Goal: Information Seeking & Learning: Learn about a topic

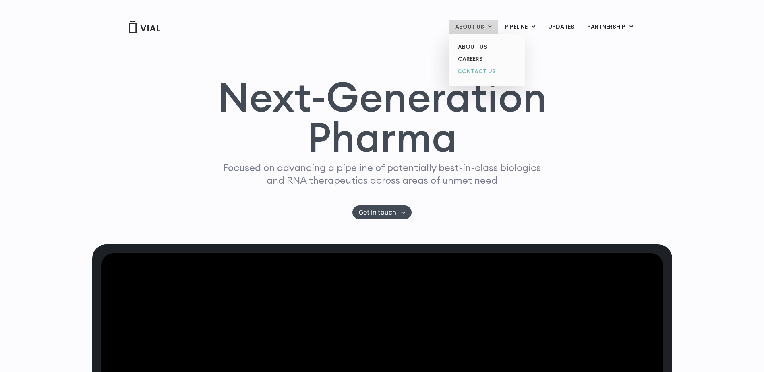
click at [478, 72] on link "CONTACT US" at bounding box center [486, 71] width 70 height 13
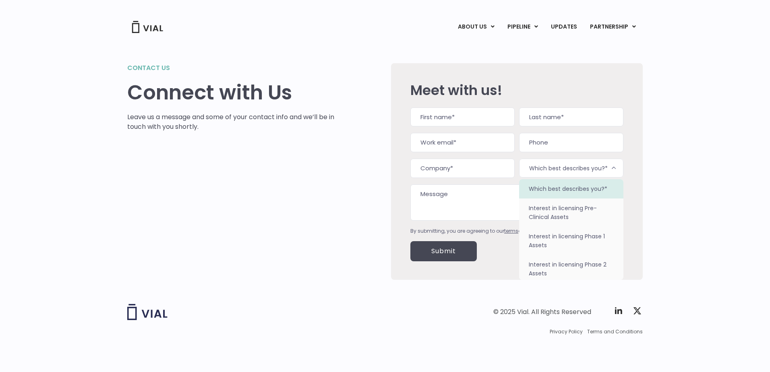
click at [618, 168] on b at bounding box center [614, 169] width 10 height 10
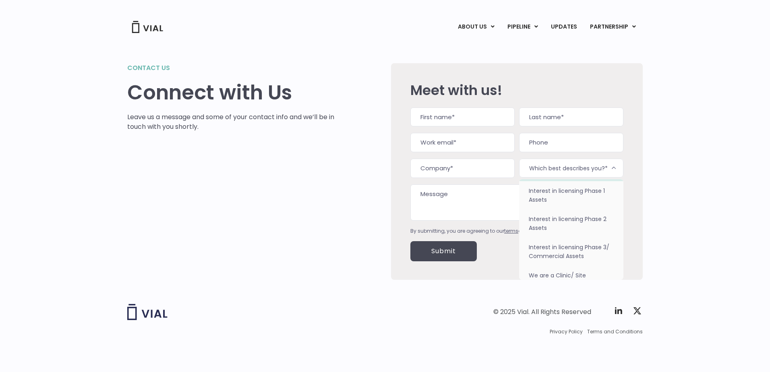
scroll to position [51, 0]
click at [673, 252] on div "Contact us Connect with Us Leave us a message and some of your contact info and…" at bounding box center [385, 162] width 770 height 256
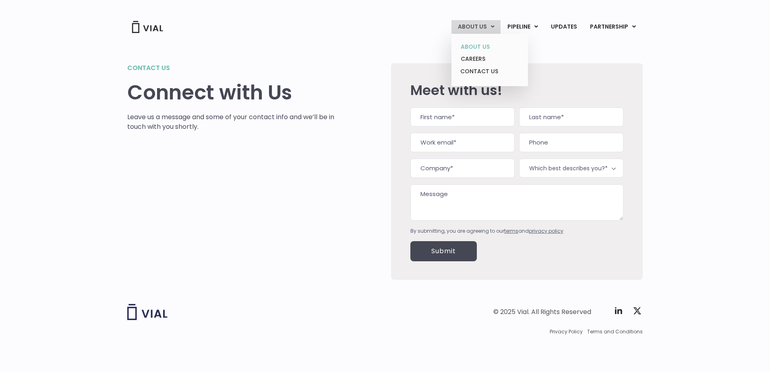
click at [480, 46] on link "ABOUT US" at bounding box center [489, 47] width 70 height 12
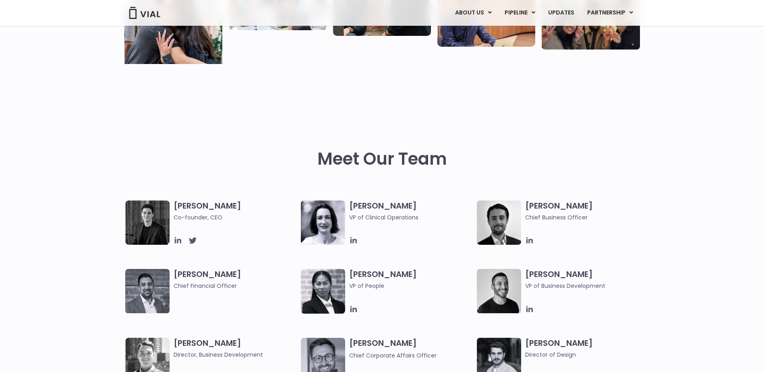
scroll to position [201, 0]
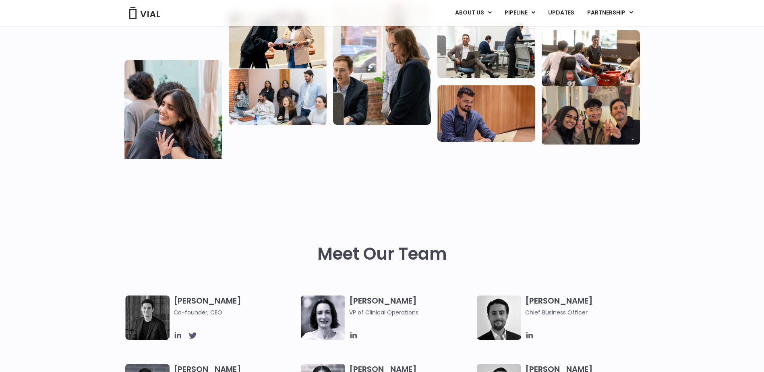
scroll to position [0, 0]
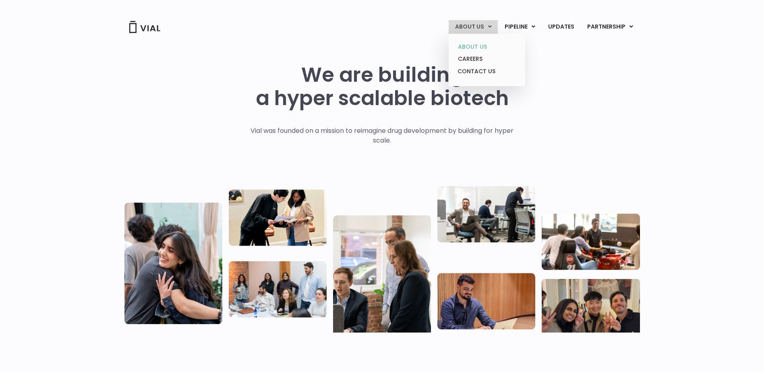
click at [483, 47] on link "ABOUT US" at bounding box center [486, 47] width 70 height 12
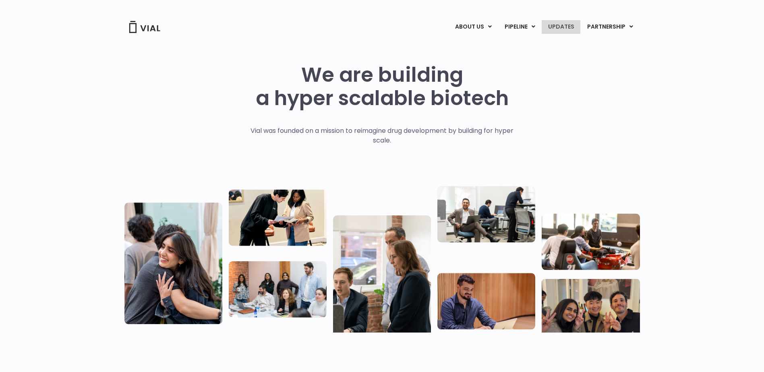
click at [562, 29] on link "UPDATES" at bounding box center [561, 27] width 39 height 14
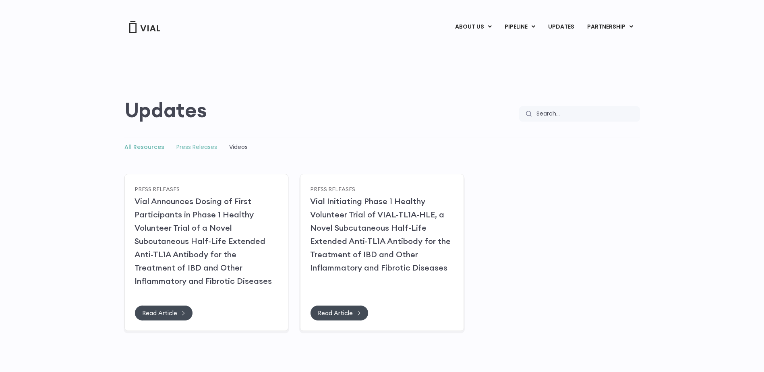
click at [188, 144] on link "Press Releases" at bounding box center [196, 147] width 41 height 8
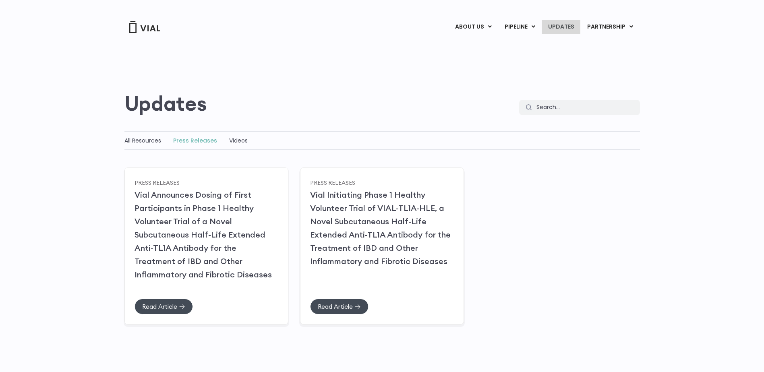
click at [564, 27] on link "UPDATES" at bounding box center [561, 27] width 39 height 14
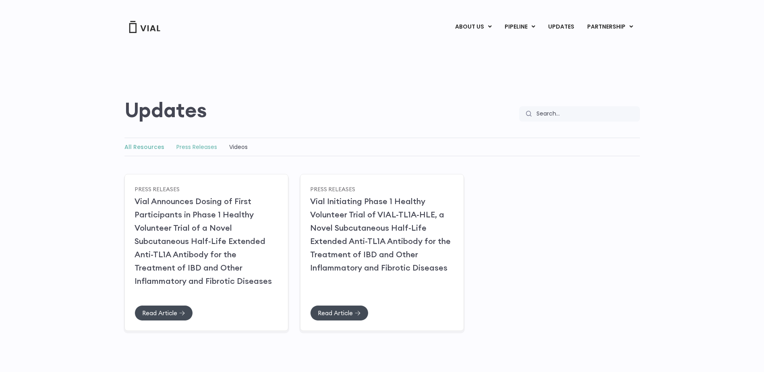
click at [205, 147] on link "Press Releases" at bounding box center [196, 147] width 41 height 8
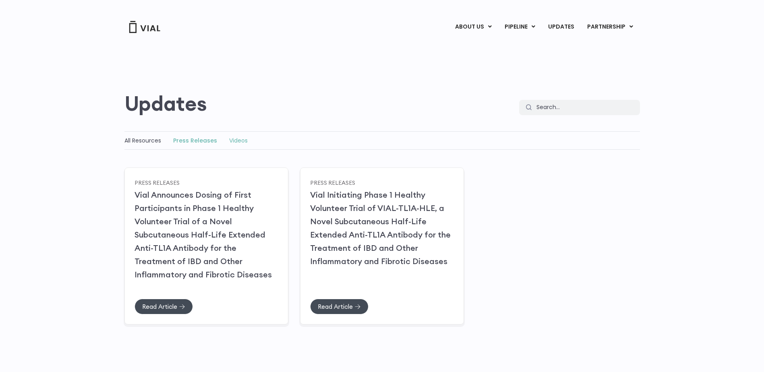
click at [238, 143] on link "Videos" at bounding box center [238, 141] width 19 height 8
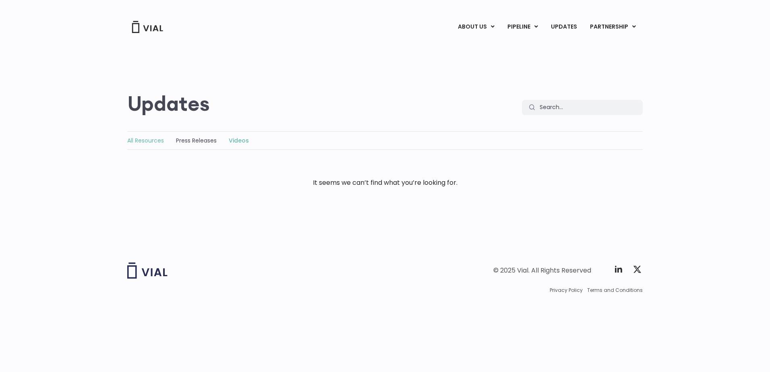
click at [151, 141] on link "All Resources" at bounding box center [145, 141] width 37 height 8
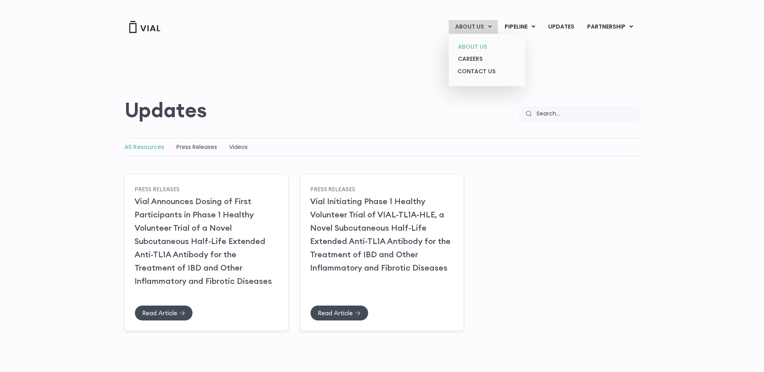
click at [475, 43] on link "ABOUT US" at bounding box center [486, 47] width 70 height 12
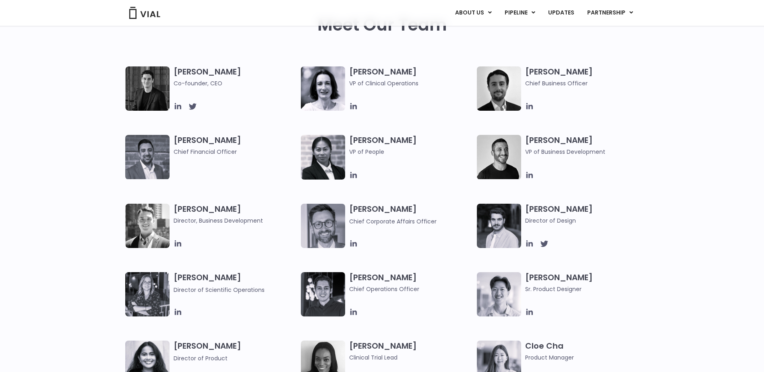
scroll to position [335, 0]
